Goal: Transaction & Acquisition: Book appointment/travel/reservation

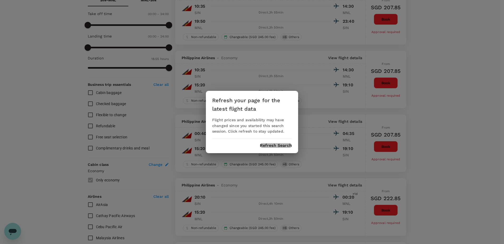
click at [272, 145] on button "Refresh Search" at bounding box center [276, 145] width 32 height 5
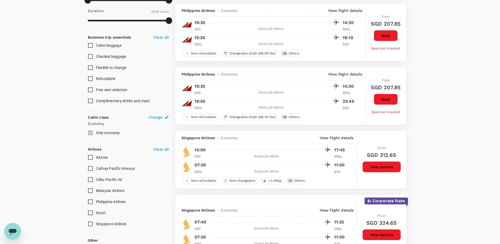
scroll to position [185, 0]
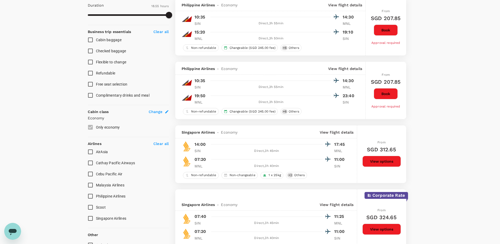
click at [89, 216] on input "Singapore Airlines" at bounding box center [90, 218] width 11 height 11
checkbox input "true"
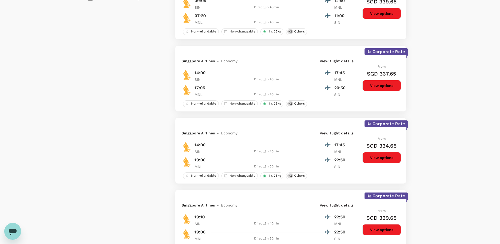
scroll to position [448, 0]
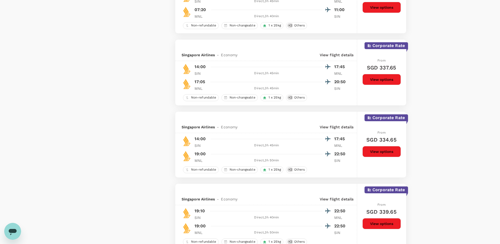
click at [375, 148] on button "View options" at bounding box center [382, 151] width 38 height 11
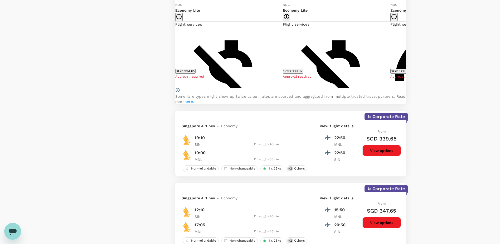
scroll to position [665, 0]
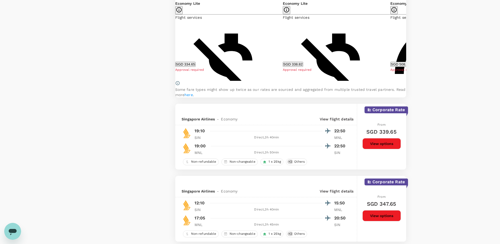
click at [384, 149] on button "View options" at bounding box center [382, 143] width 38 height 11
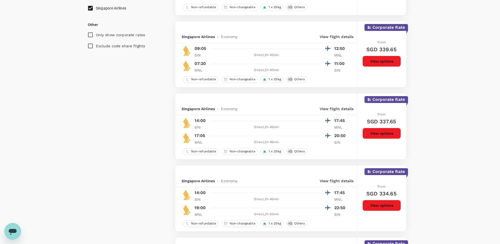
scroll to position [368, 0]
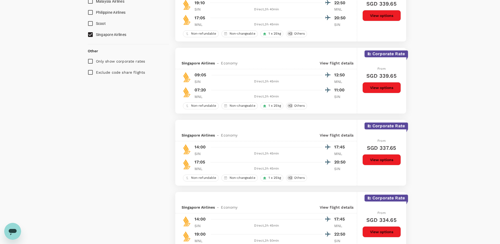
click at [388, 88] on button "View options" at bounding box center [382, 87] width 38 height 11
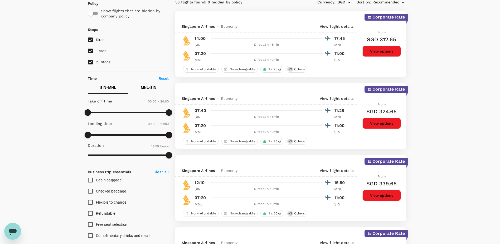
scroll to position [0, 0]
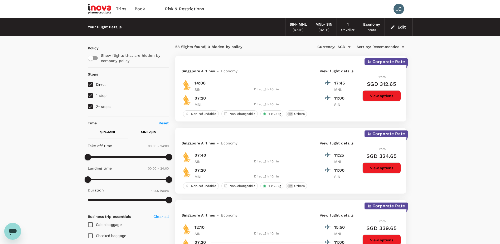
click at [121, 10] on span "Trips" at bounding box center [121, 9] width 10 height 6
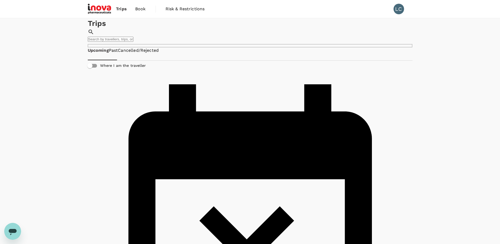
click at [142, 8] on span "Book" at bounding box center [140, 9] width 11 height 6
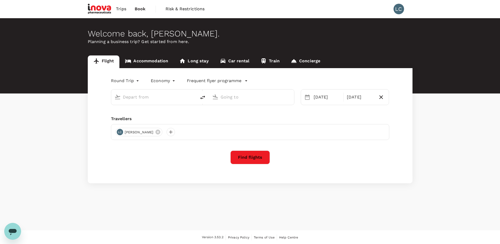
type input "Singapore Changi (SIN)"
type input "[PERSON_NAME] Intl (MNL)"
type input "Singapore Changi (SIN)"
type input "[PERSON_NAME] Intl (MNL)"
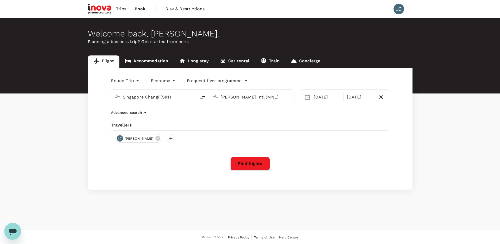
click at [155, 60] on link "Accommodation" at bounding box center [146, 61] width 54 height 13
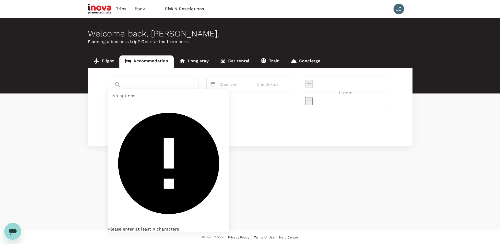
click at [157, 89] on input "text" at bounding box center [147, 93] width 66 height 8
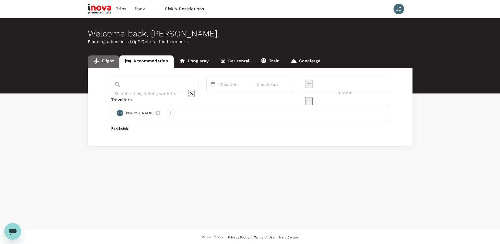
click at [103, 61] on link "Flight" at bounding box center [104, 61] width 32 height 13
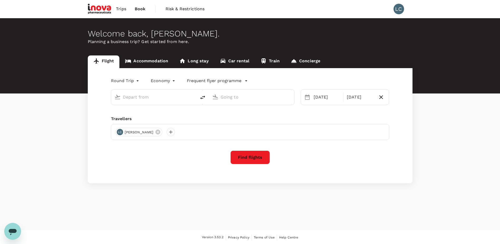
type input "Singapore Changi (SIN)"
type input "[PERSON_NAME] Intl (MNL)"
type input "Singapore Changi (SIN)"
type input "[PERSON_NAME] Intl (MNL)"
